Goal: Task Accomplishment & Management: Manage account settings

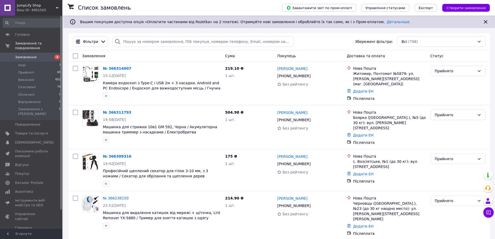
click at [172, 41] on input "search" at bounding box center [202, 41] width 181 height 10
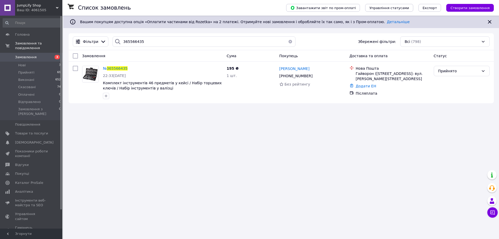
type input "365566435"
click at [369, 87] on link "Додати ЕН" at bounding box center [366, 86] width 21 height 4
click at [319, 112] on input "Додати ЕН" at bounding box center [334, 107] width 70 height 10
paste input "20451269185456"
type input "20451269185456"
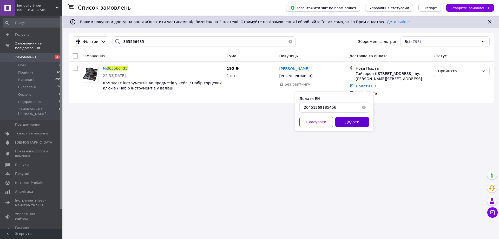
click at [360, 124] on button "Додати" at bounding box center [352, 122] width 34 height 10
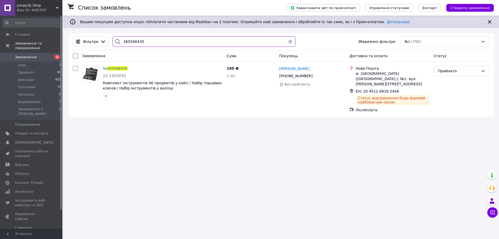
click at [138, 39] on input "365566435" at bounding box center [203, 41] width 183 height 10
paste input "806878"
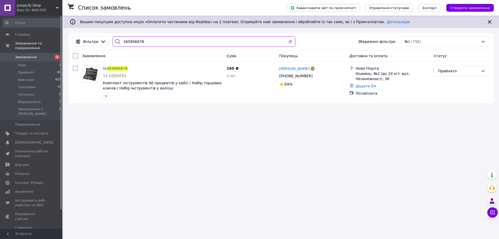
type input "365806878"
click at [361, 87] on link "Додати ЕН" at bounding box center [366, 86] width 21 height 4
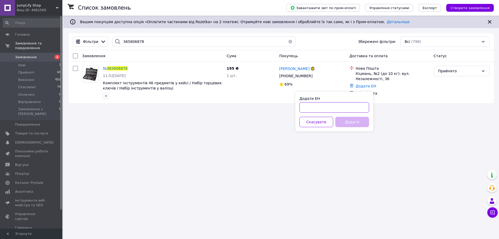
click at [346, 109] on input "Додати ЕН" at bounding box center [334, 107] width 70 height 10
paste input "20451269190731"
type input "20451269190731"
click at [351, 124] on button "Додати" at bounding box center [352, 122] width 34 height 10
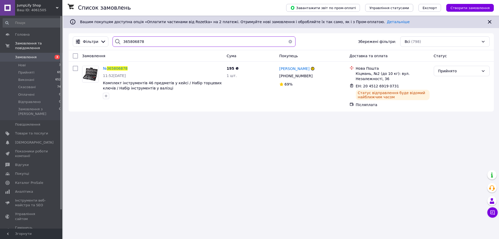
click at [151, 43] on input "365806878" at bounding box center [203, 41] width 183 height 10
paste input "6100011"
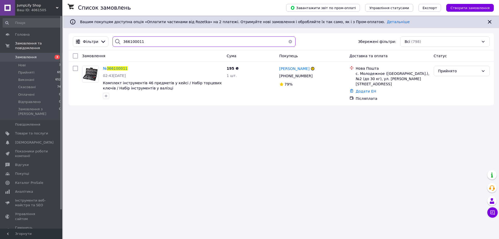
type input "366100011"
click at [368, 89] on link "Додати ЕН" at bounding box center [366, 91] width 21 height 4
click at [342, 108] on input "Додати ЕН" at bounding box center [334, 107] width 70 height 10
paste input "20451269195054"
type input "20451269195054"
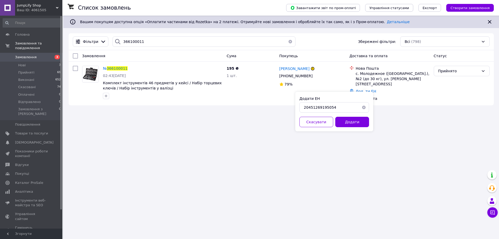
drag, startPoint x: 347, startPoint y: 120, endPoint x: 301, endPoint y: 116, distance: 45.6
click at [347, 120] on button "Додати" at bounding box center [352, 122] width 34 height 10
